Goal: Task Accomplishment & Management: Complete application form

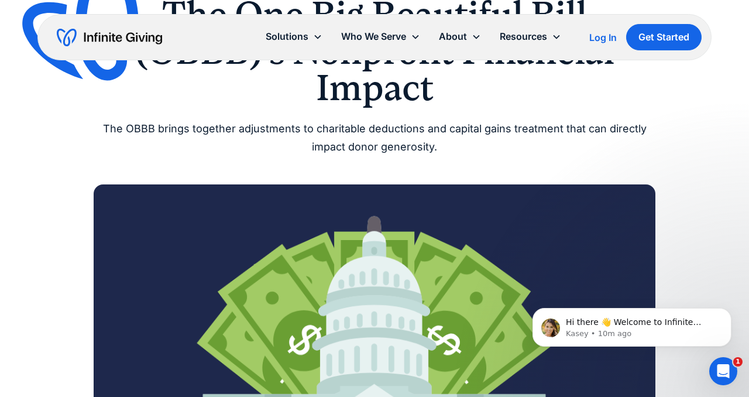
scroll to position [143, 0]
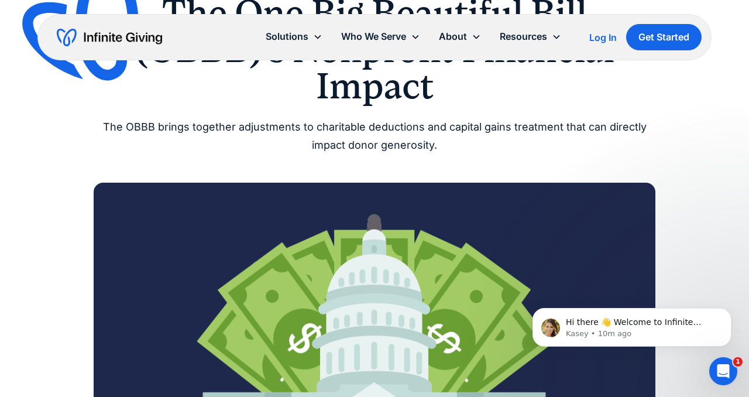
click at [422, 110] on div "Finance The One Big Beautiful Bill (OBBB)’s Nonprofit Financial Impact The OBBB…" at bounding box center [375, 62] width 562 height 185
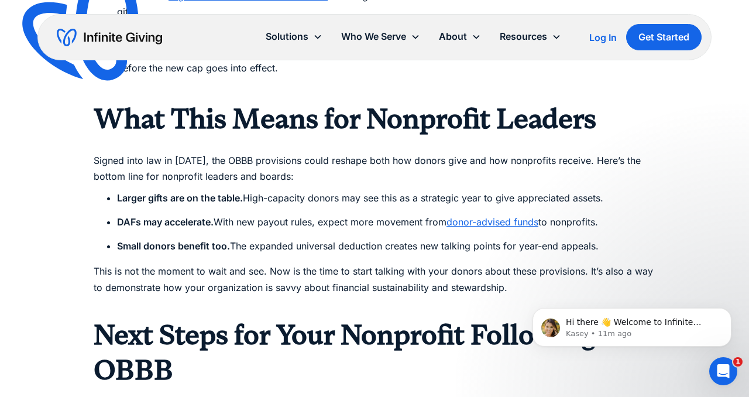
scroll to position [1484, 0]
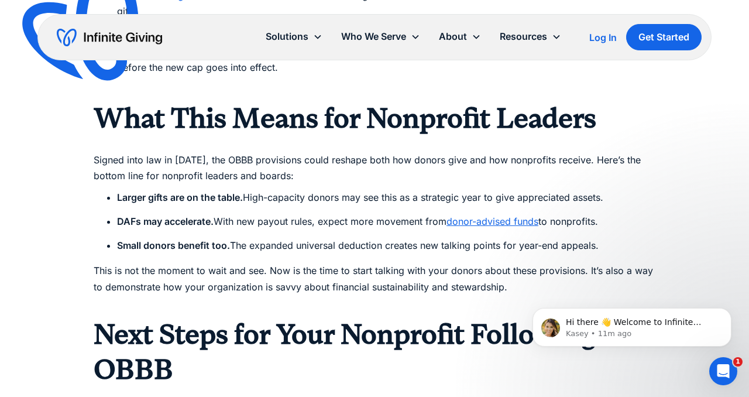
click at [482, 214] on li "DAFs may accelerate. With new payout rules, expect more movement from donor-adv…" at bounding box center [386, 222] width 539 height 16
click at [482, 215] on link "donor-advised funds" at bounding box center [493, 221] width 92 height 12
click at [250, 263] on p "This is not the moment to wait and see. Now is the time to start talking with y…" at bounding box center [375, 287] width 562 height 48
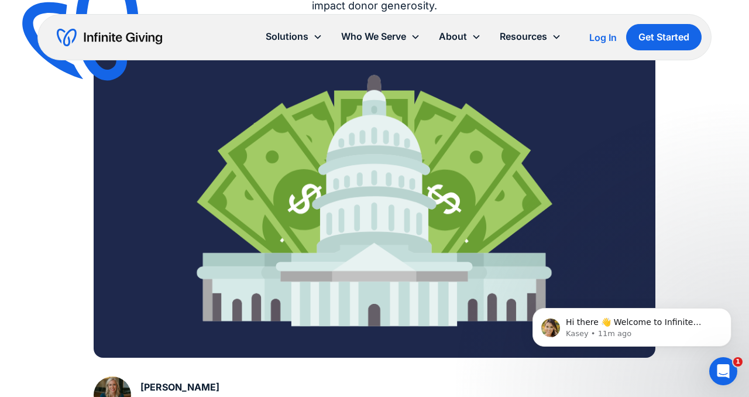
scroll to position [0, 0]
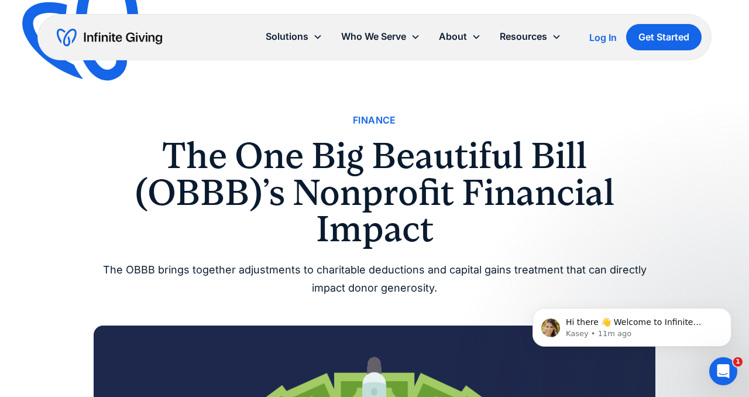
click at [122, 26] on div "Solutions Donation Page Investing Cash Reserves Advisory Services Stock Donatio…" at bounding box center [374, 37] width 674 height 46
click at [121, 35] on img "home" at bounding box center [109, 37] width 105 height 19
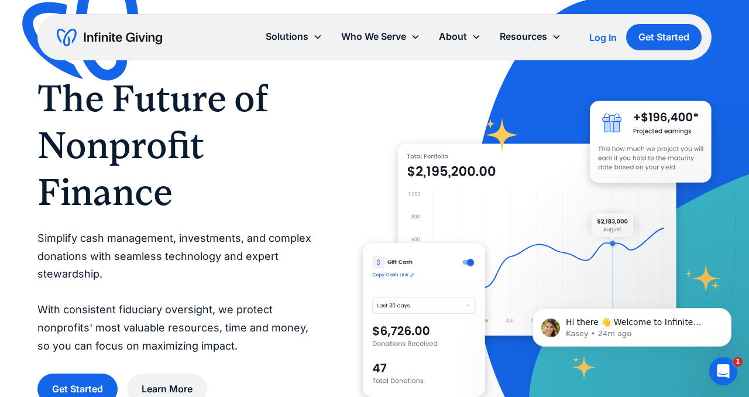
click at [111, 39] on img "home" at bounding box center [109, 37] width 105 height 19
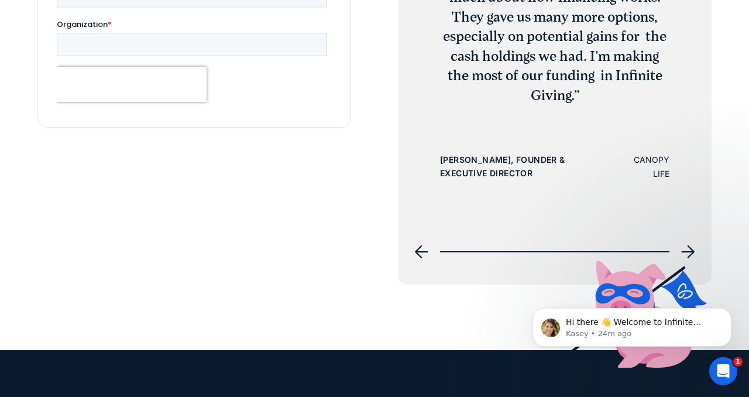
scroll to position [4137, 0]
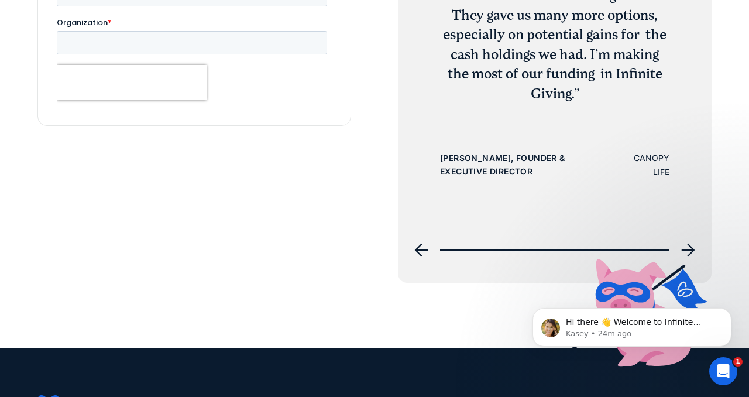
click at [679, 248] on div "next slide" at bounding box center [688, 250] width 28 height 28
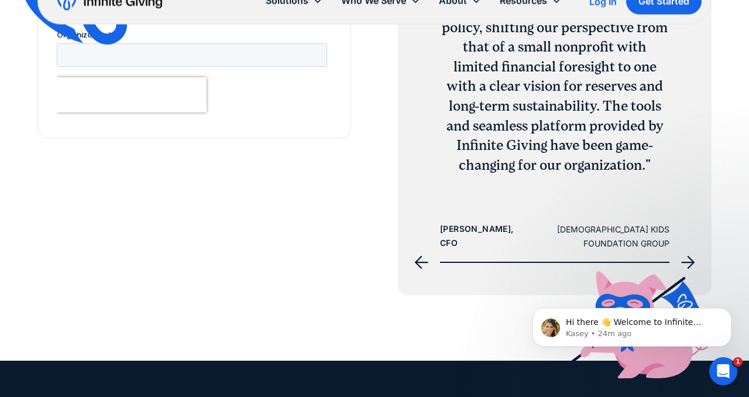
scroll to position [4125, 0]
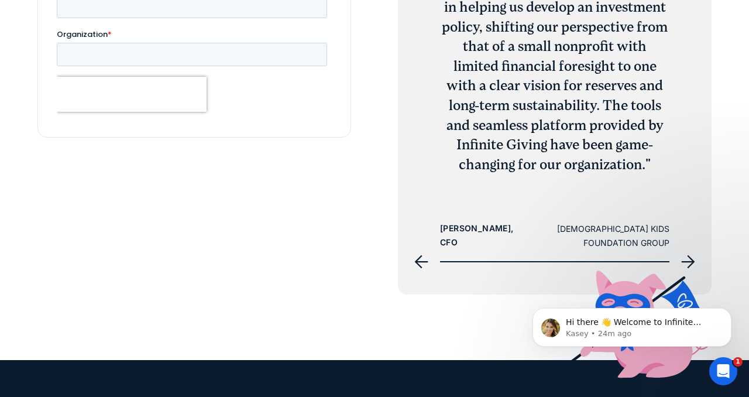
click at [688, 256] on icon "next slide" at bounding box center [688, 262] width 14 height 14
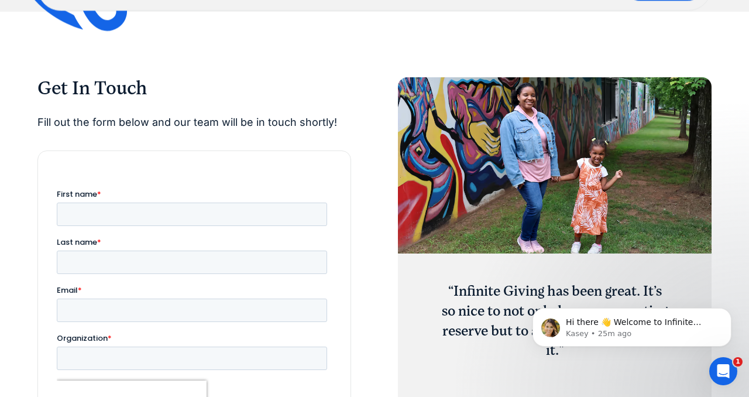
scroll to position [3824, 0]
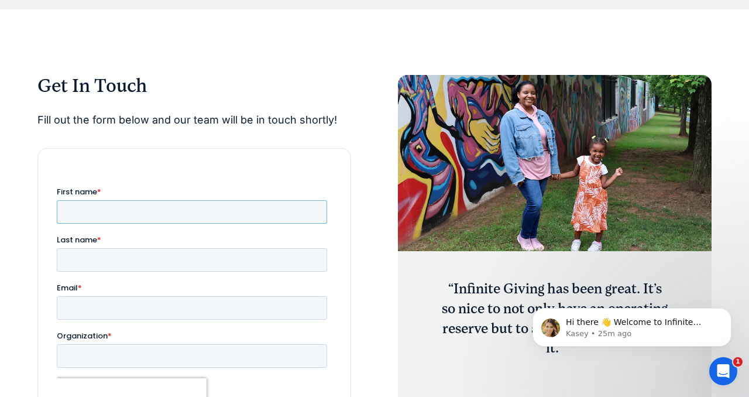
click at [138, 214] on input "First name *" at bounding box center [192, 211] width 270 height 23
type input "*****"
type input "******"
type input "**********"
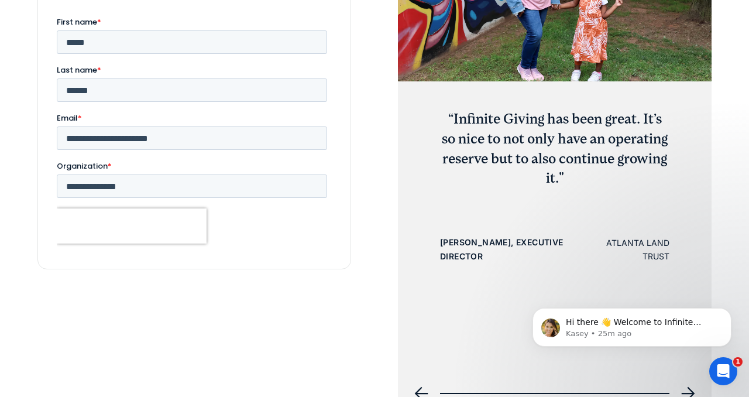
scroll to position [4013, 0]
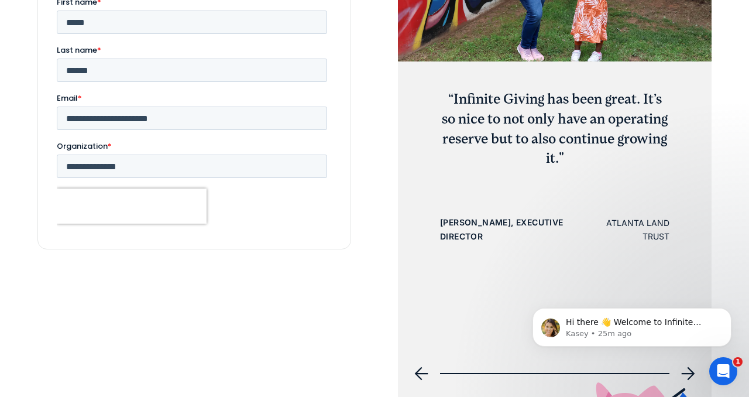
click at [201, 244] on input "**********" at bounding box center [194, 256] width 93 height 24
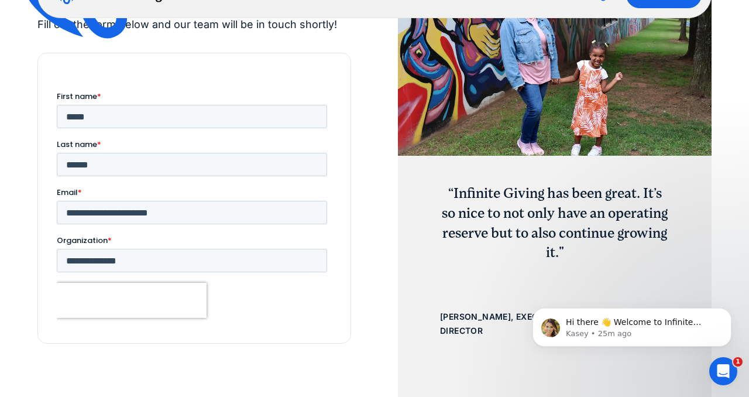
scroll to position [3921, 0]
